Goal: Task Accomplishment & Management: Manage account settings

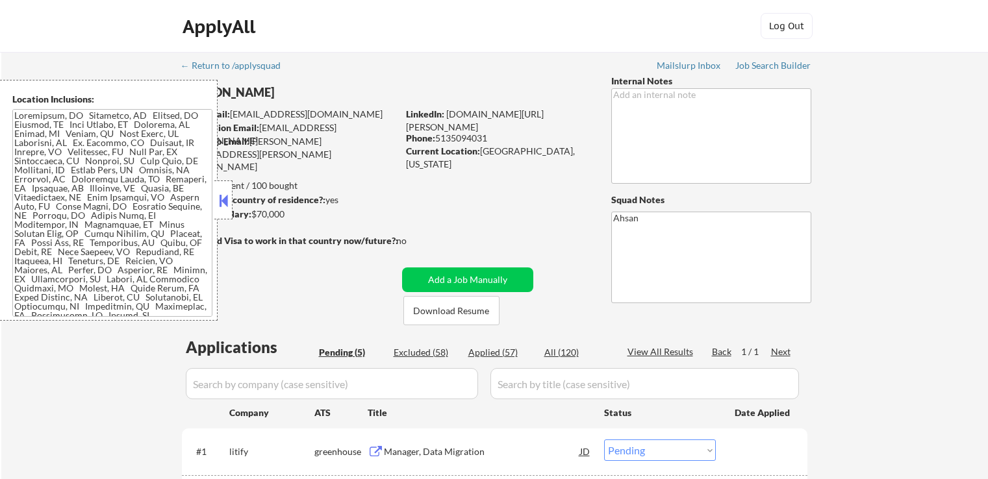
select select ""pending""
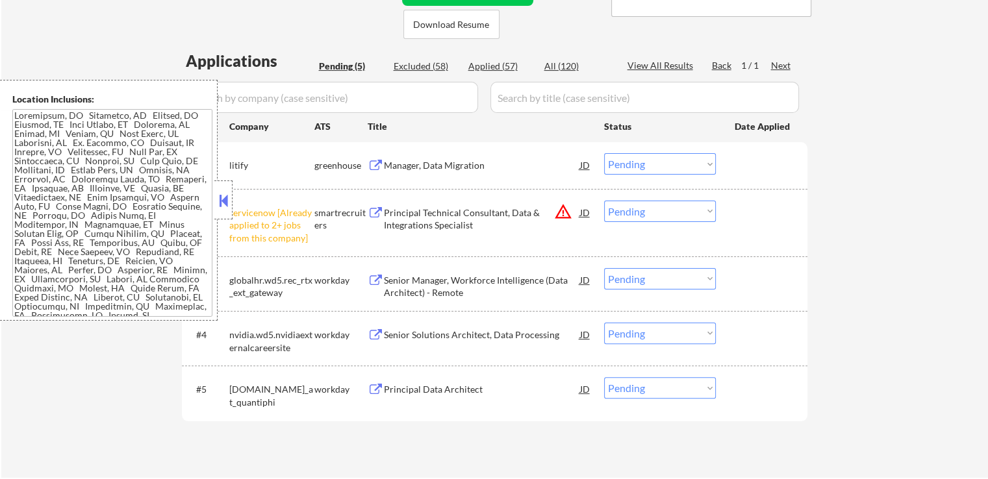
scroll to position [390, 0]
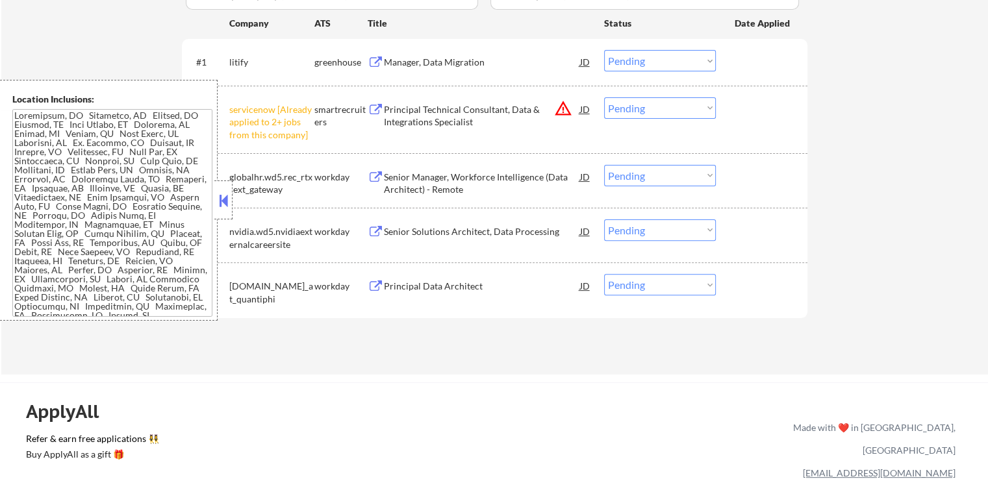
click at [657, 102] on select "Choose an option... Pending Applied Excluded (Questions) Excluded (Expired) Exc…" at bounding box center [660, 107] width 112 height 21
click at [604, 97] on select "Choose an option... Pending Applied Excluded (Questions) Excluded (Expired) Exc…" at bounding box center [660, 107] width 112 height 21
select select ""pending""
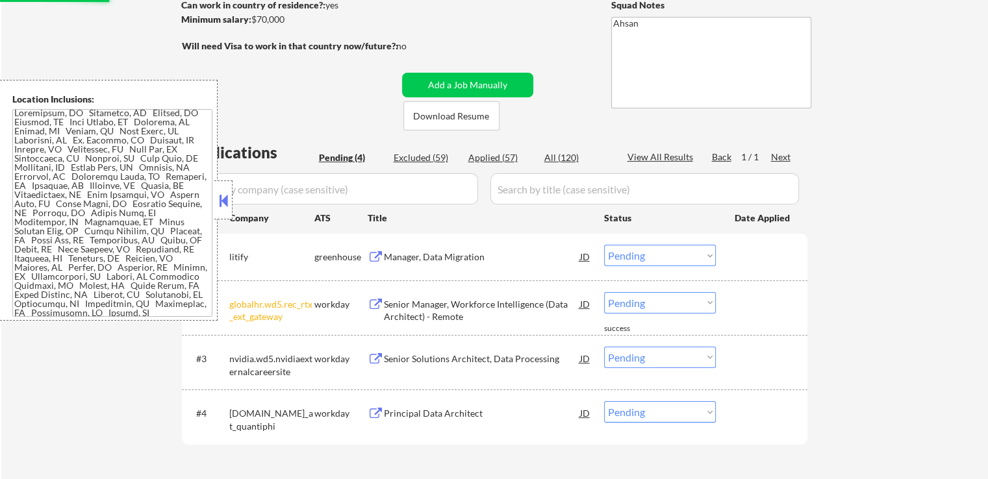
scroll to position [0, 0]
click at [216, 196] on button at bounding box center [223, 200] width 14 height 19
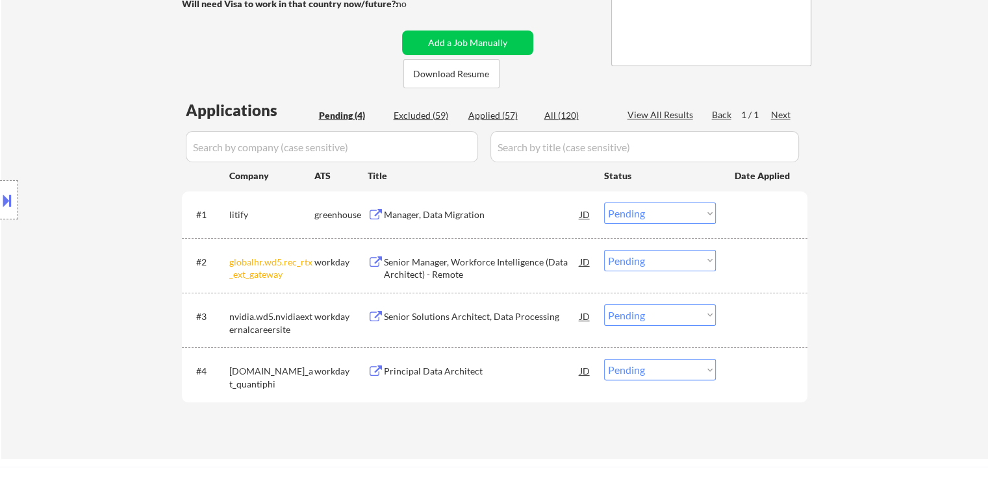
scroll to position [325, 0]
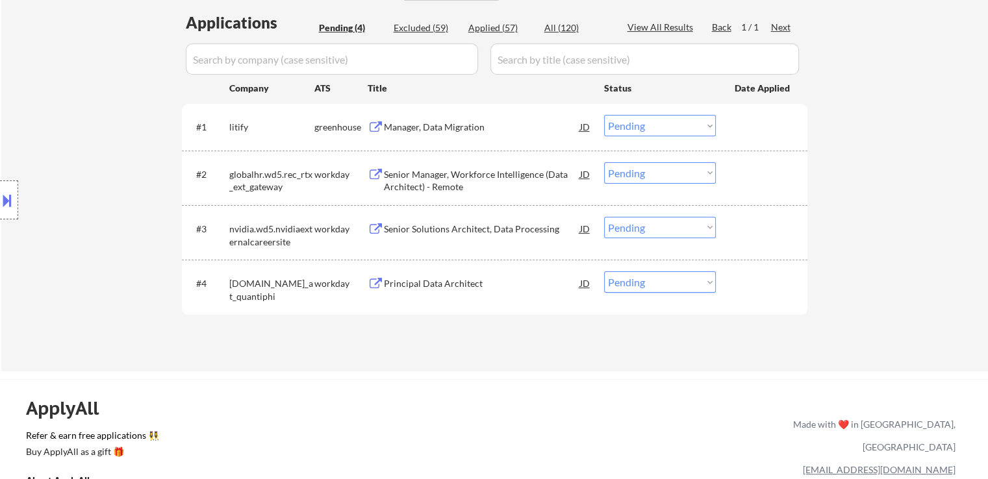
click at [382, 128] on button at bounding box center [376, 127] width 16 height 12
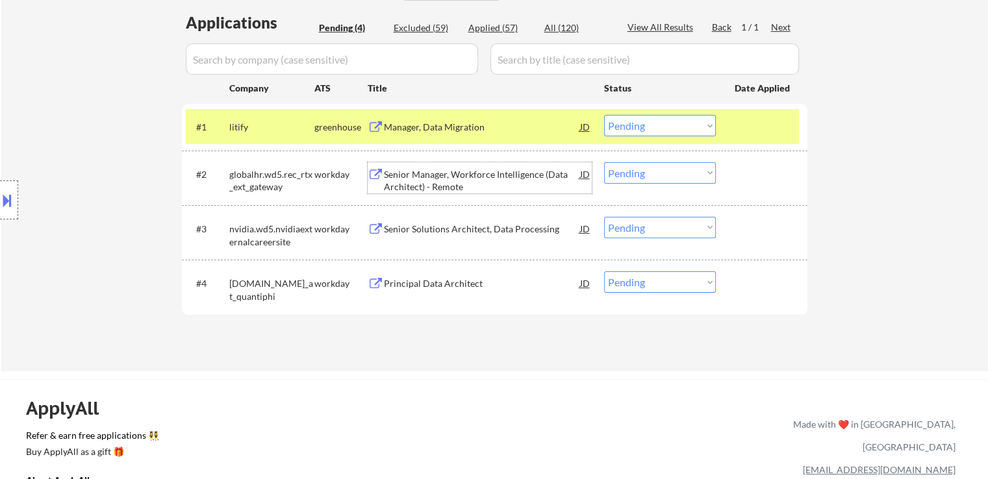
click at [396, 175] on div "Senior Manager, Workforce Intelligence (Data Architect) - Remote" at bounding box center [482, 180] width 196 height 25
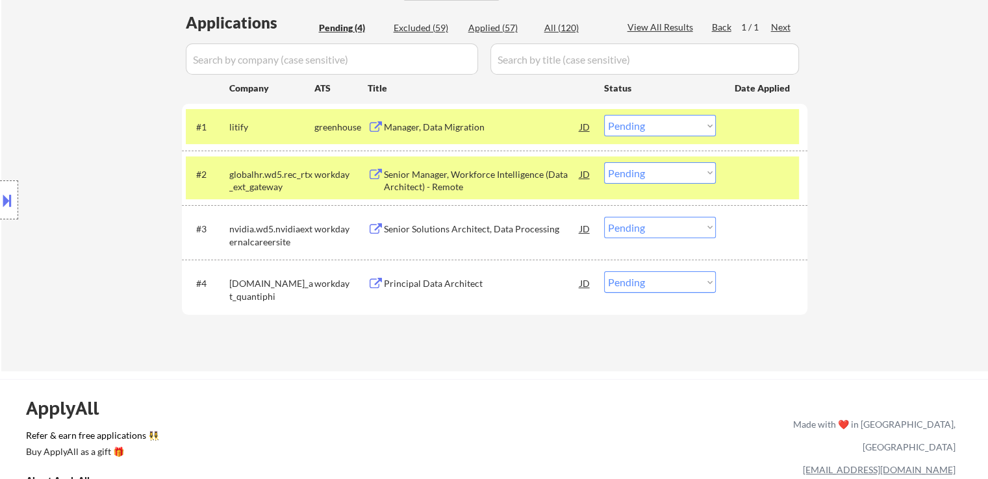
click at [398, 223] on div "Senior Solutions Architect, Data Processing" at bounding box center [482, 229] width 196 height 13
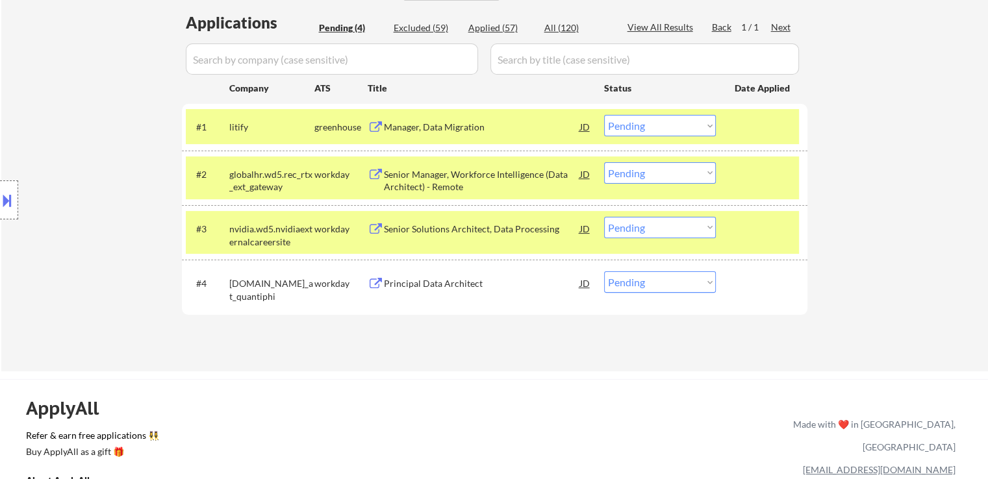
click at [395, 284] on div "Principal Data Architect" at bounding box center [482, 283] width 196 height 13
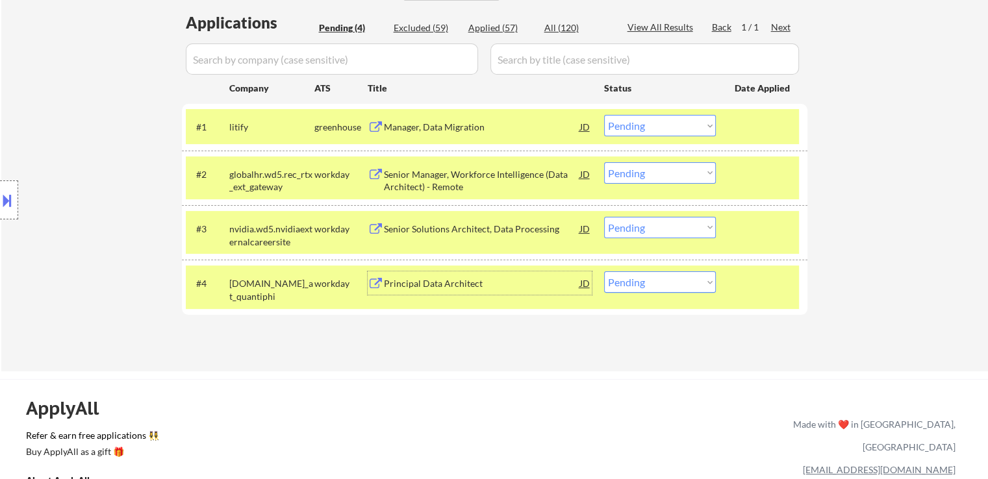
drag, startPoint x: 645, startPoint y: 125, endPoint x: 646, endPoint y: 133, distance: 7.2
click at [645, 125] on select "Choose an option... Pending Applied Excluded (Questions) Excluded (Expired) Exc…" at bounding box center [660, 125] width 112 height 21
click at [604, 115] on select "Choose an option... Pending Applied Excluded (Questions) Excluded (Expired) Exc…" at bounding box center [660, 125] width 112 height 21
select select ""pending""
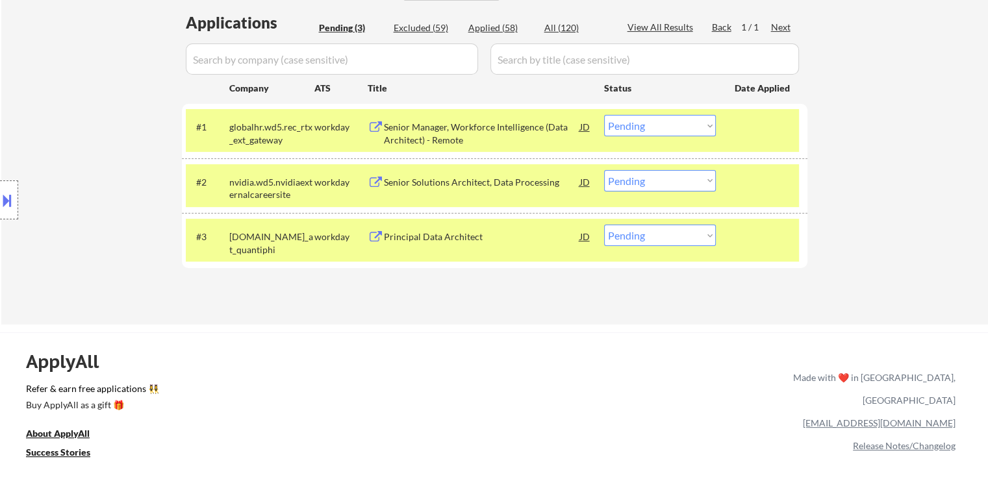
click at [169, 478] on div "ApplyAll Refer & earn free applications 👯‍♀️ Buy ApplyAll as a gift 🎁 About App…" at bounding box center [494, 445] width 988 height 206
click at [675, 179] on select "Choose an option... Pending Applied Excluded (Questions) Excluded (Expired) Exc…" at bounding box center [660, 180] width 112 height 21
click at [604, 170] on select "Choose an option... Pending Applied Excluded (Questions) Excluded (Expired) Exc…" at bounding box center [660, 180] width 112 height 21
click at [883, 203] on div "← Return to /applysquad Mailslurp Inbox Job Search Builder [PERSON_NAME] User E…" at bounding box center [494, 26] width 987 height 598
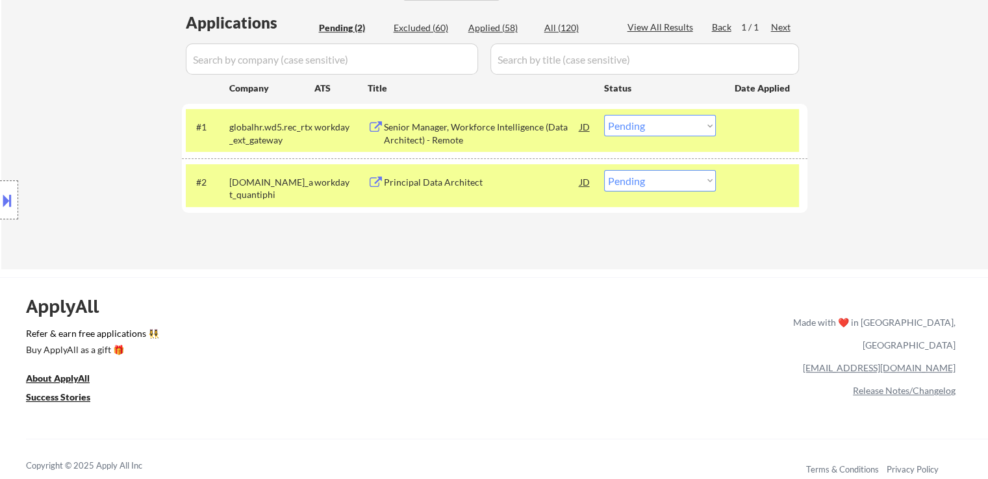
click at [642, 165] on div "#2 [DOMAIN_NAME]_at_quantiphi workday Principal Data Architect JD warning_amber…" at bounding box center [492, 185] width 613 height 43
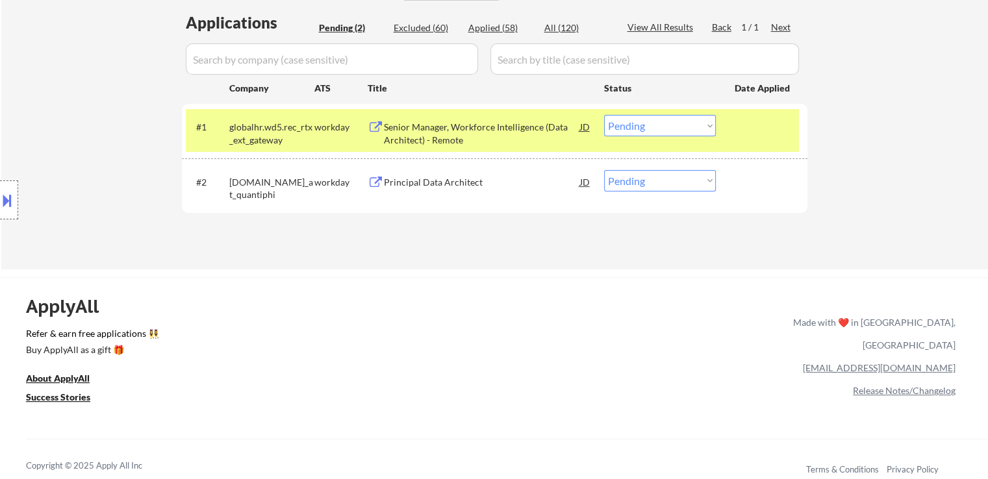
click at [646, 181] on select "Choose an option... Pending Applied Excluded (Questions) Excluded (Expired) Exc…" at bounding box center [660, 180] width 112 height 21
select select ""applied""
click at [604, 170] on select "Choose an option... Pending Applied Excluded (Questions) Excluded (Expired) Exc…" at bounding box center [660, 180] width 112 height 21
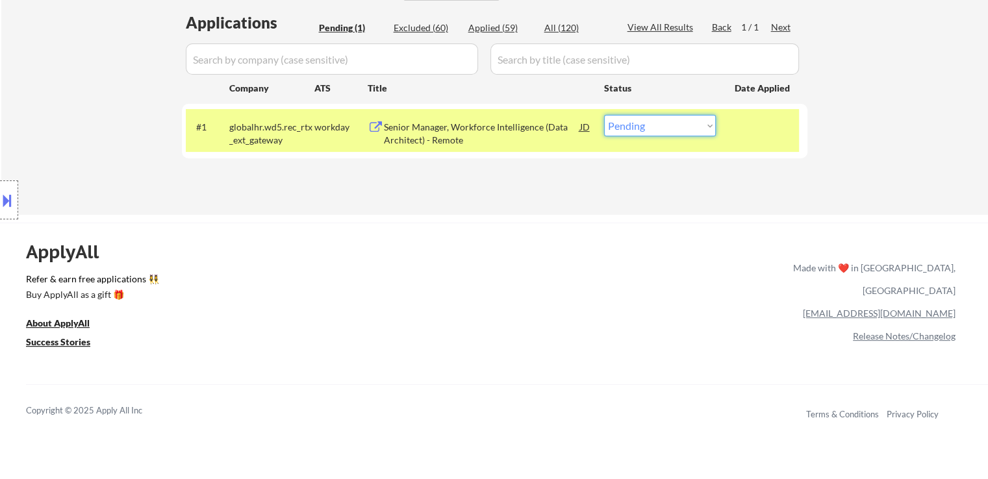
click at [656, 123] on select "Choose an option... Pending Applied Excluded (Questions) Excluded (Expired) Exc…" at bounding box center [660, 125] width 112 height 21
select select ""applied""
click at [604, 115] on select "Choose an option... Pending Applied Excluded (Questions) Excluded (Expired) Exc…" at bounding box center [660, 125] width 112 height 21
